Goal: Check status: Check status

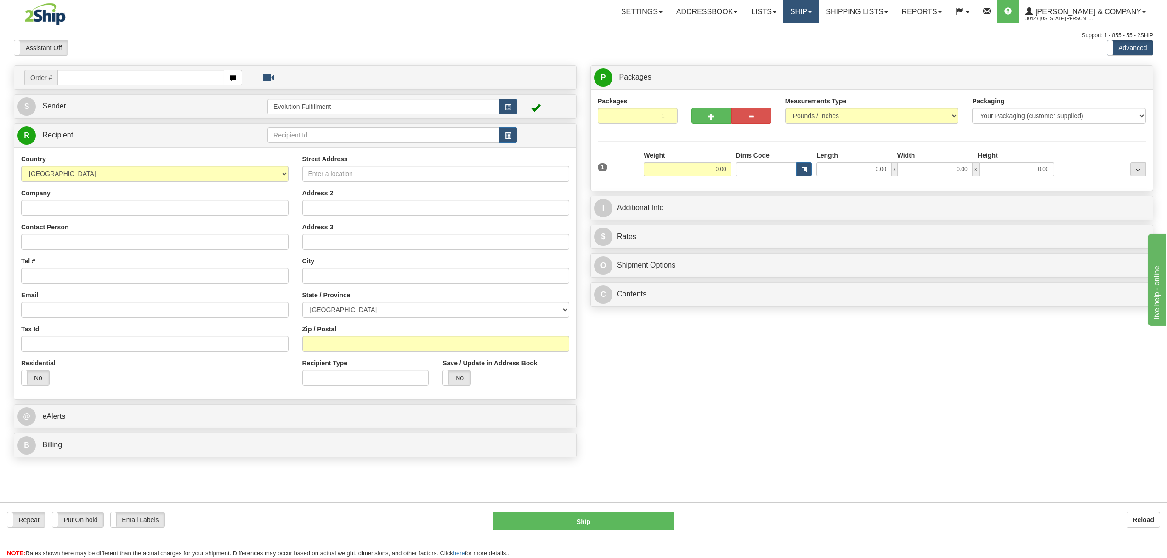
click at [819, 15] on link "Ship" at bounding box center [801, 11] width 35 height 23
click at [797, 51] on ul "Ship Screen OnHold / Order Queue" at bounding box center [777, 37] width 84 height 29
click at [819, 5] on link "Ship" at bounding box center [801, 11] width 35 height 23
click at [809, 46] on span "OnHold / Order Queue" at bounding box center [777, 43] width 65 height 7
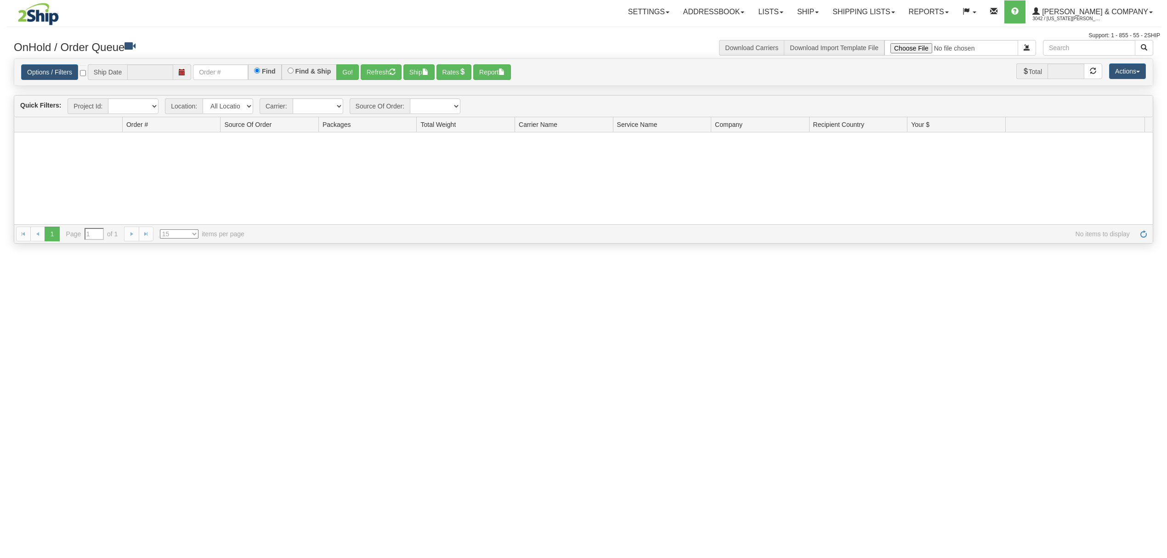
type input "08/29/2025"
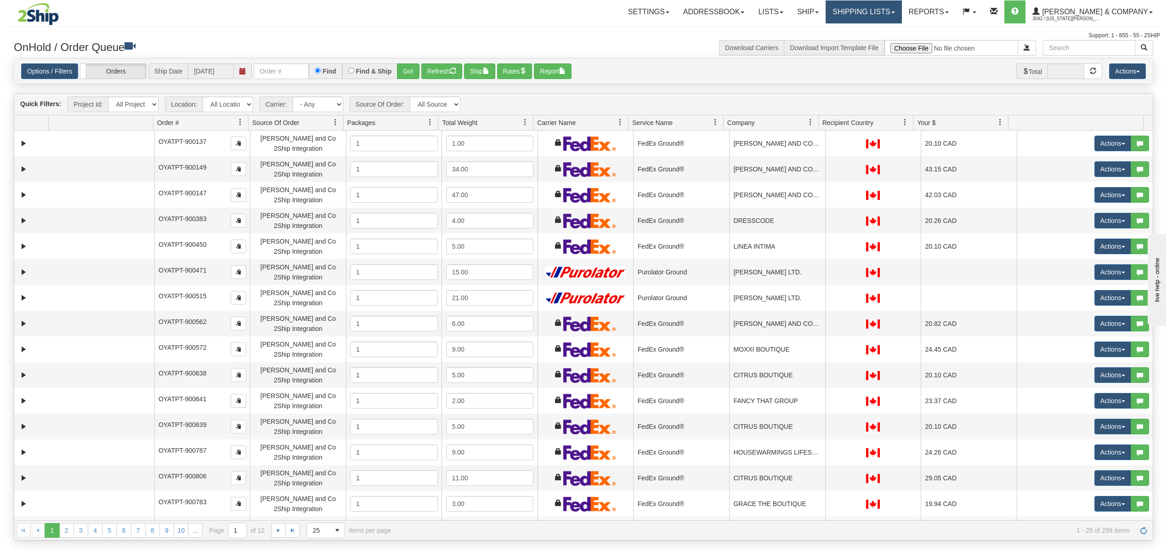
click at [883, 17] on link "Shipping lists" at bounding box center [864, 11] width 76 height 23
click at [883, 41] on span "Search Shipment History" at bounding box center [856, 43] width 71 height 7
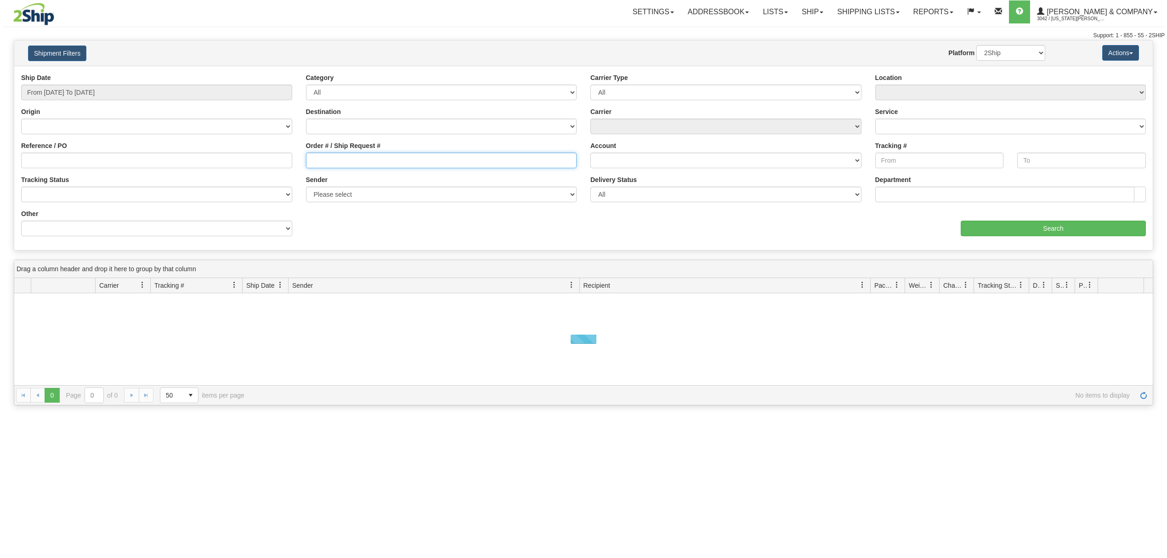
click at [349, 157] on input "Order # / Ship Request #" at bounding box center [441, 161] width 271 height 16
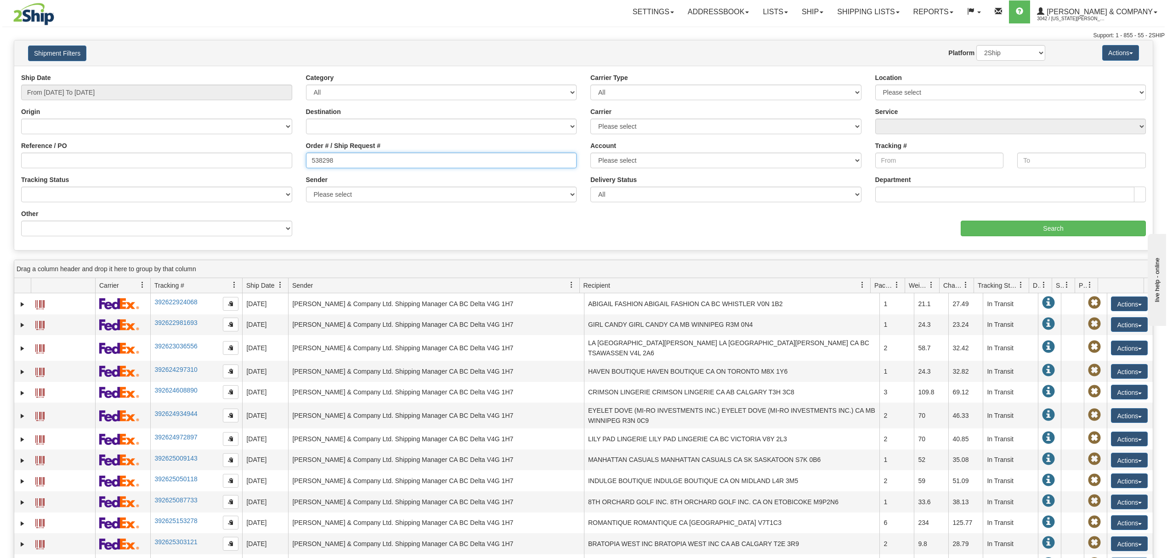
type input "538298"
click at [1001, 239] on div "Ship Date From 08/28/2025 To 08/29/2025 Category All Inbound Outbound Carrier T…" at bounding box center [583, 158] width 1139 height 170
click at [1005, 234] on input "Search" at bounding box center [1053, 229] width 185 height 16
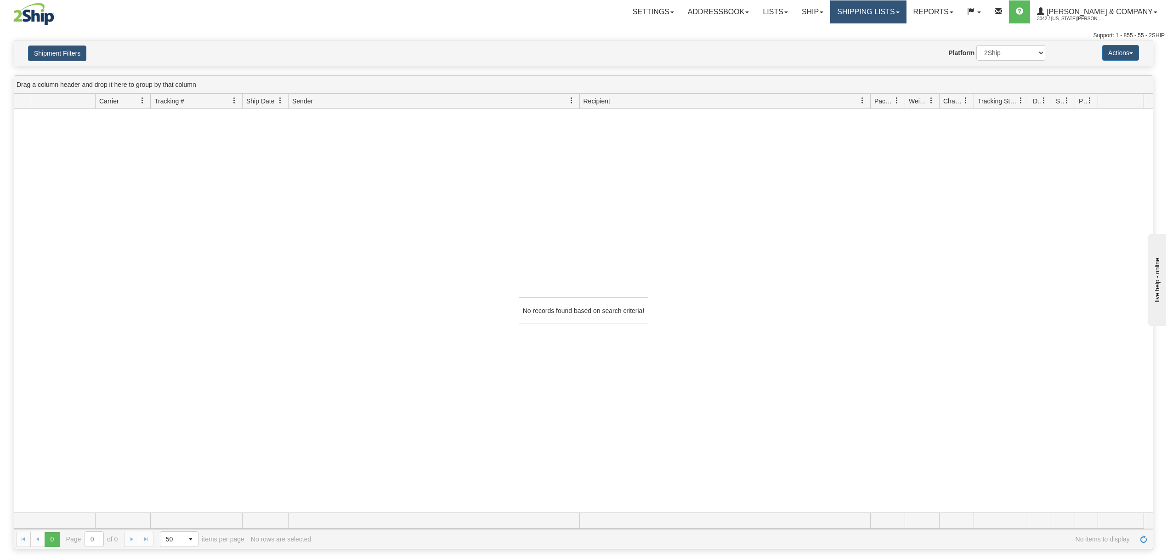
click at [876, 10] on link "Shipping lists" at bounding box center [868, 11] width 76 height 23
click at [877, 29] on span "Current Shipments" at bounding box center [853, 31] width 54 height 7
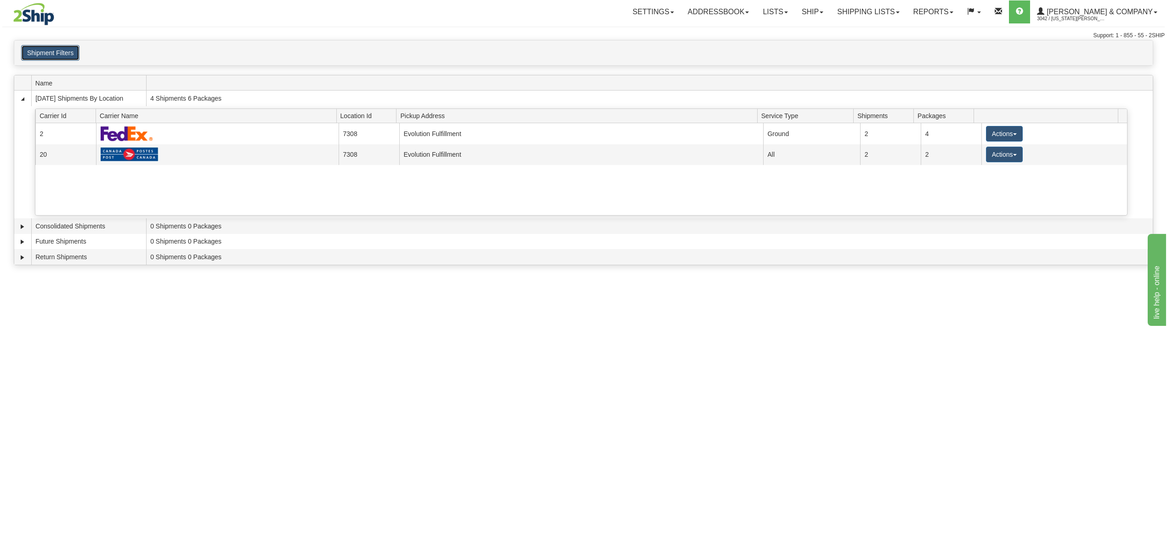
click at [71, 55] on button "Shipment Filters" at bounding box center [50, 53] width 58 height 16
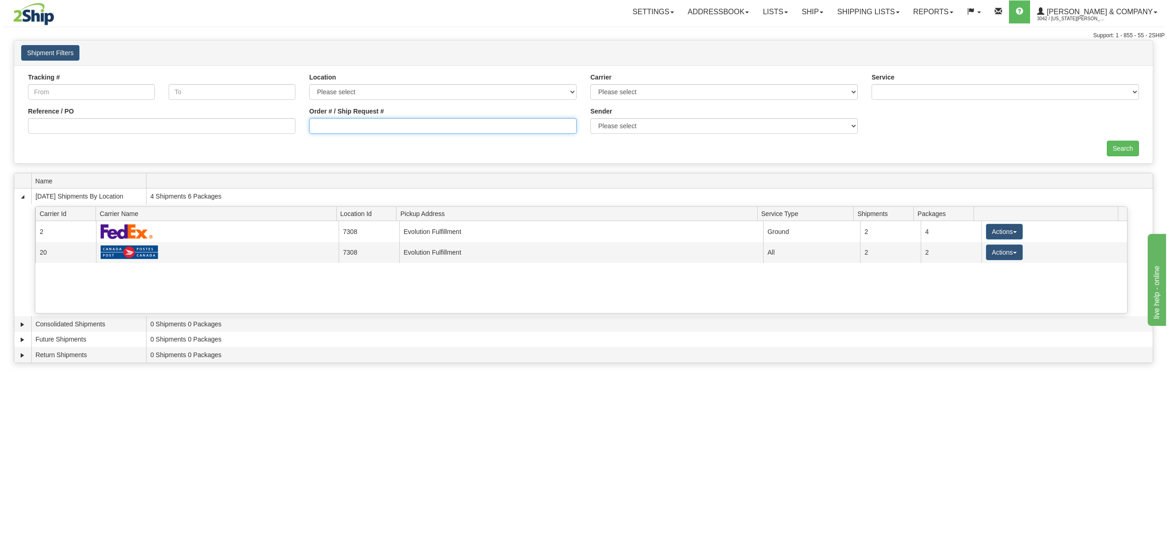
click at [350, 129] on input "Order # / Ship Request #" at bounding box center [442, 126] width 267 height 16
type input "538298"
click at [1119, 142] on input "Search" at bounding box center [1123, 149] width 32 height 16
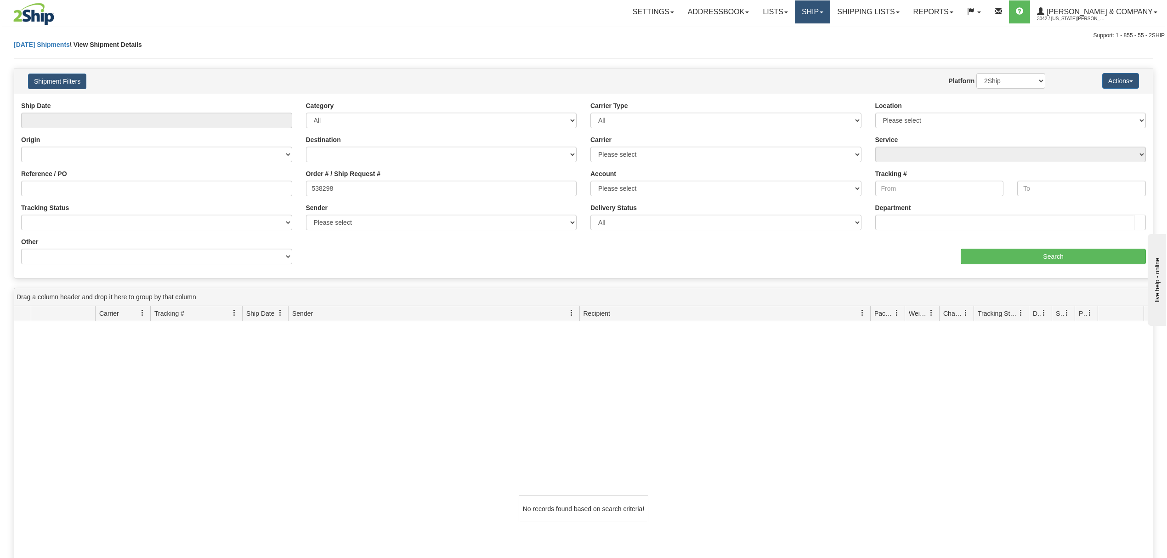
click at [830, 8] on link "Ship" at bounding box center [812, 11] width 35 height 23
click at [821, 46] on span "OnHold / Order Queue" at bounding box center [788, 43] width 65 height 7
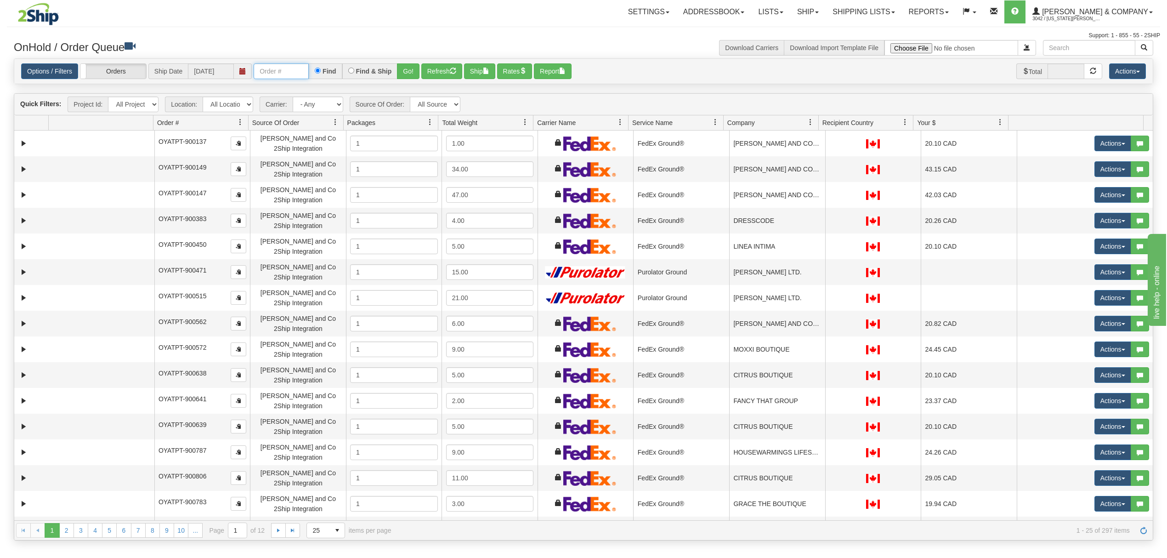
click at [271, 73] on input "text" at bounding box center [281, 71] width 55 height 16
paste input "17538299"
type input "17538299"
click at [406, 73] on button "Go!" at bounding box center [408, 71] width 23 height 16
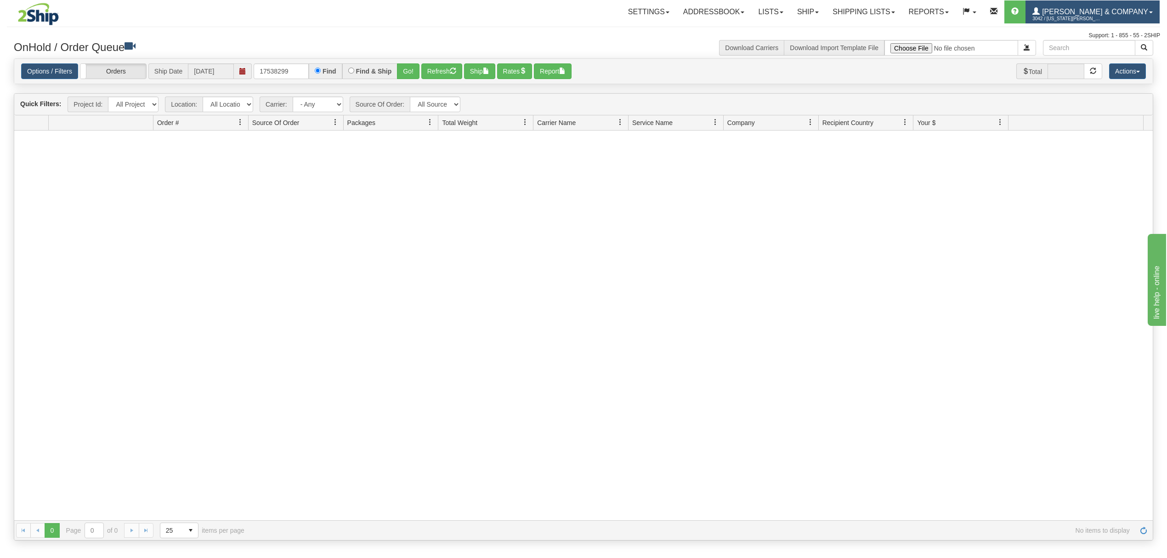
click at [1094, 17] on span "3042 / Montana Yates" at bounding box center [1067, 18] width 69 height 9
click at [1089, 54] on span "LOG OUT" at bounding box center [1098, 55] width 29 height 7
